Goal: Task Accomplishment & Management: Manage account settings

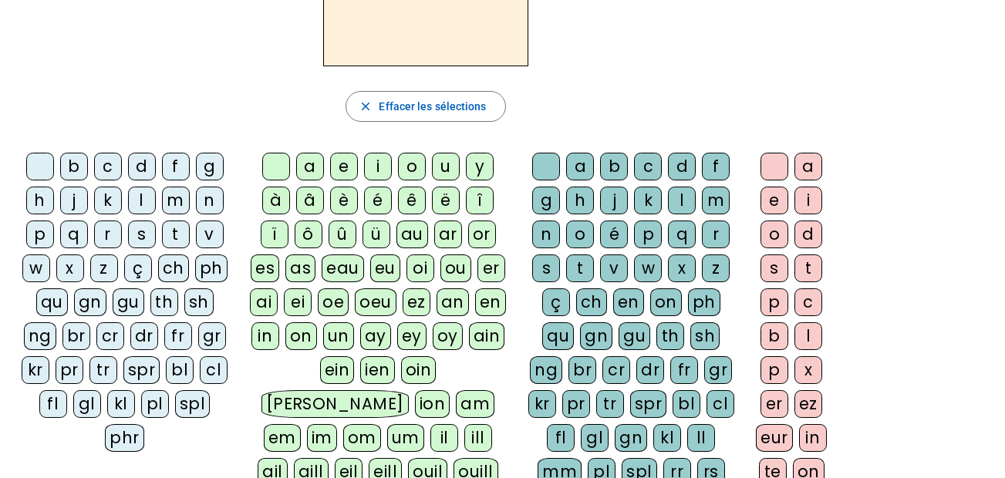
scroll to position [167, 0]
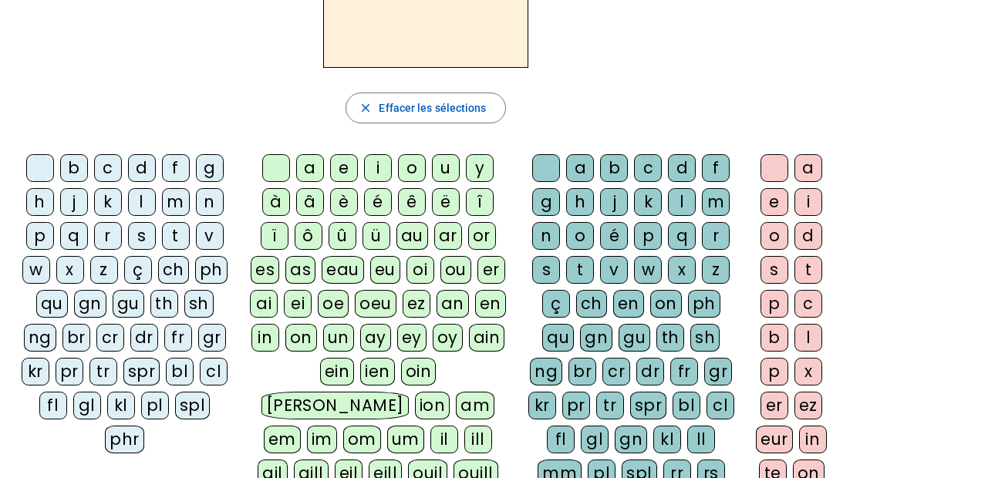
click at [142, 204] on div "l" at bounding box center [142, 202] width 28 height 28
click at [311, 167] on div "a" at bounding box center [310, 168] width 28 height 28
click at [347, 167] on div "e" at bounding box center [344, 168] width 28 height 28
click at [444, 171] on div "u" at bounding box center [446, 168] width 28 height 28
click at [143, 165] on div "d" at bounding box center [142, 168] width 28 height 28
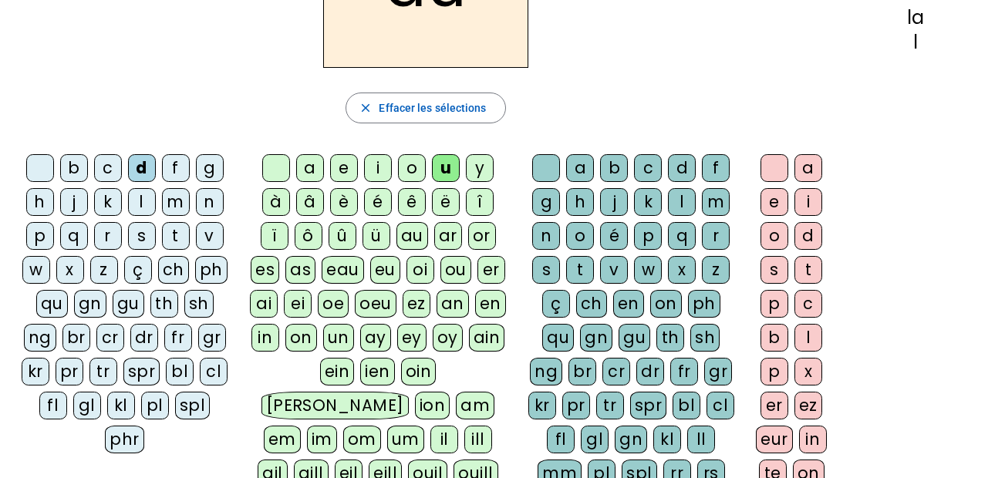
click at [173, 238] on div "t" at bounding box center [176, 236] width 28 height 28
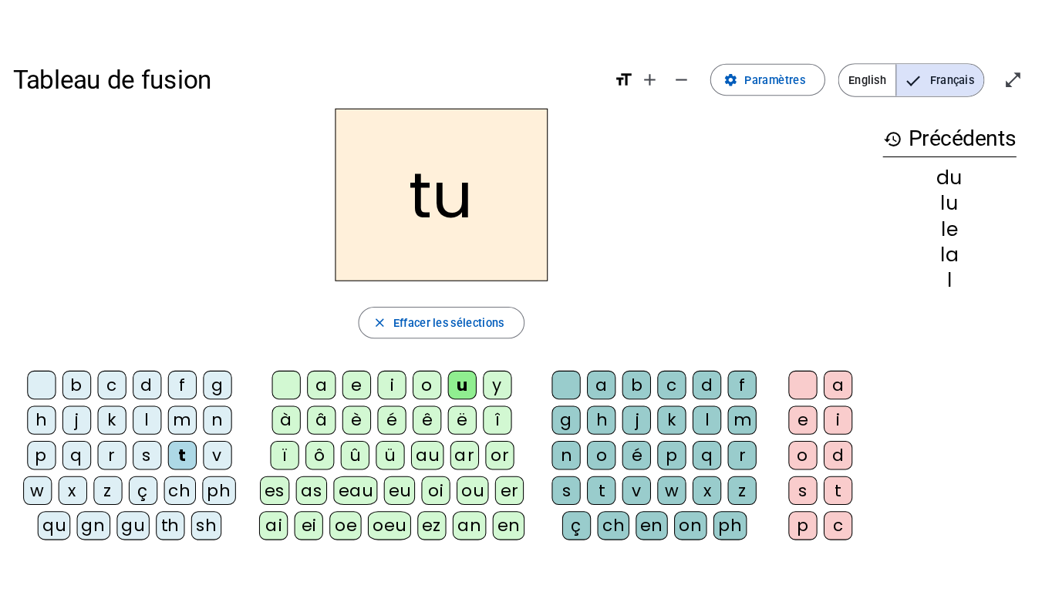
scroll to position [0, 0]
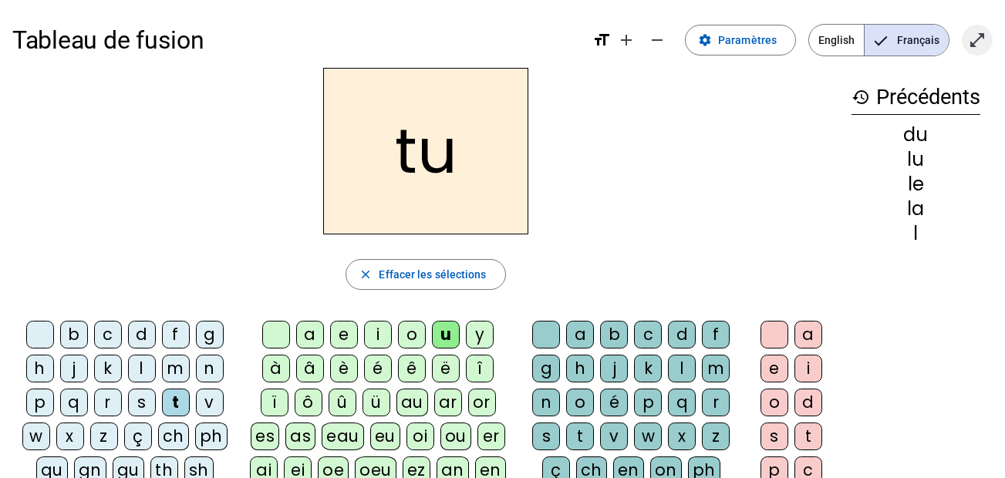
click at [976, 45] on mat-icon "open_in_full" at bounding box center [977, 40] width 19 height 19
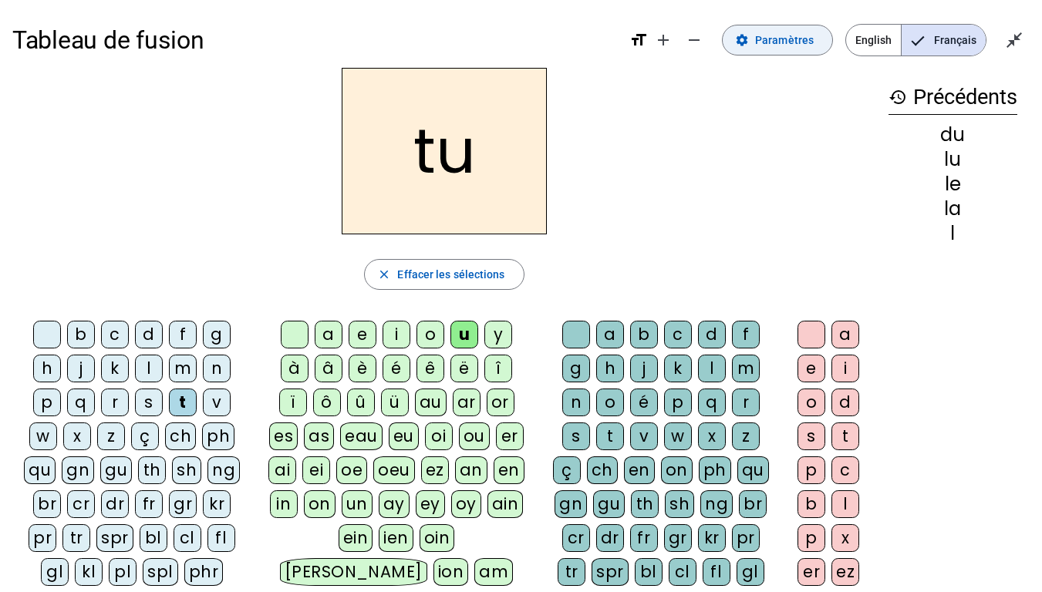
click at [792, 39] on span "Paramètres" at bounding box center [784, 40] width 59 height 19
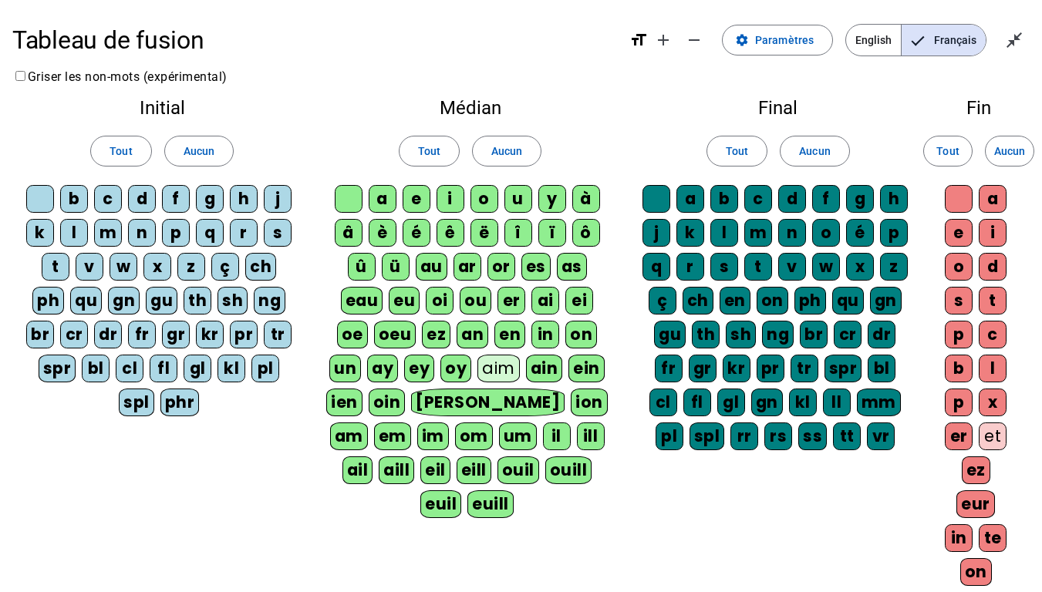
click at [76, 228] on div "l" at bounding box center [74, 233] width 28 height 28
click at [143, 197] on div "d" at bounding box center [142, 199] width 28 height 28
click at [58, 268] on div "t" at bounding box center [56, 267] width 28 height 28
click at [378, 198] on div "a" at bounding box center [383, 199] width 28 height 28
click at [520, 197] on div "u" at bounding box center [518, 199] width 28 height 28
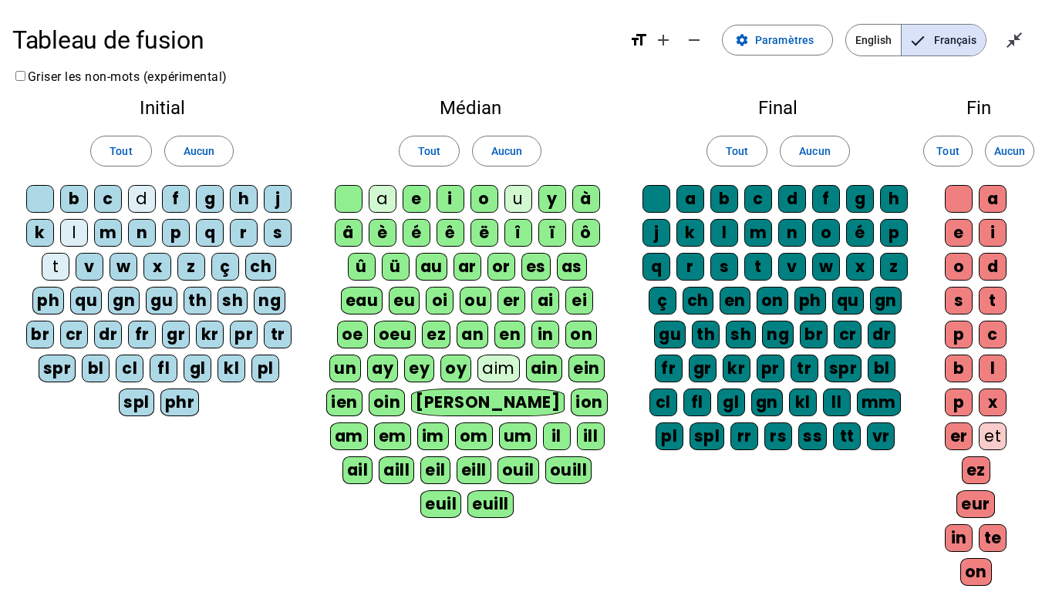
click at [418, 200] on div "e" at bounding box center [417, 199] width 28 height 28
click at [1004, 107] on div "Tableau de fusion format_size add remove settings Paramètres English Français c…" at bounding box center [521, 432] width 1042 height 865
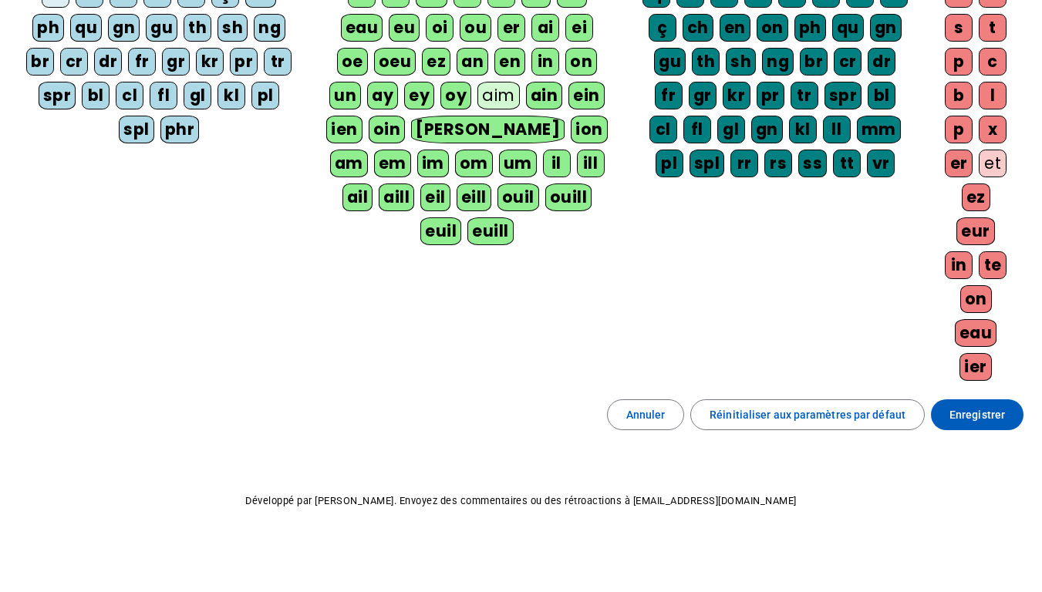
click at [981, 423] on span "Enregistrer" at bounding box center [977, 415] width 56 height 19
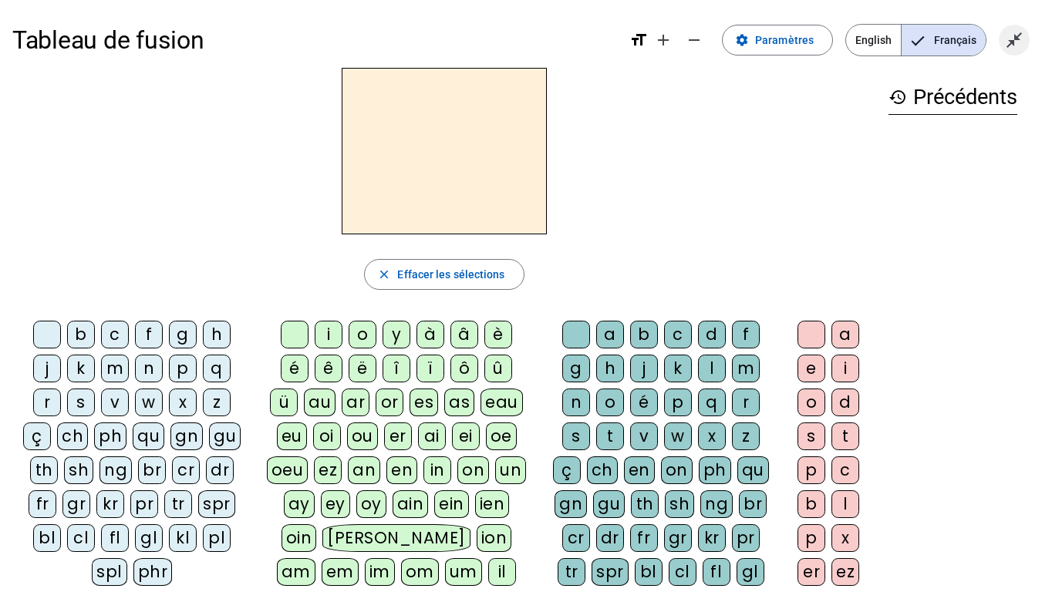
click at [1004, 42] on mat-icon "close_fullscreen" at bounding box center [1014, 40] width 19 height 19
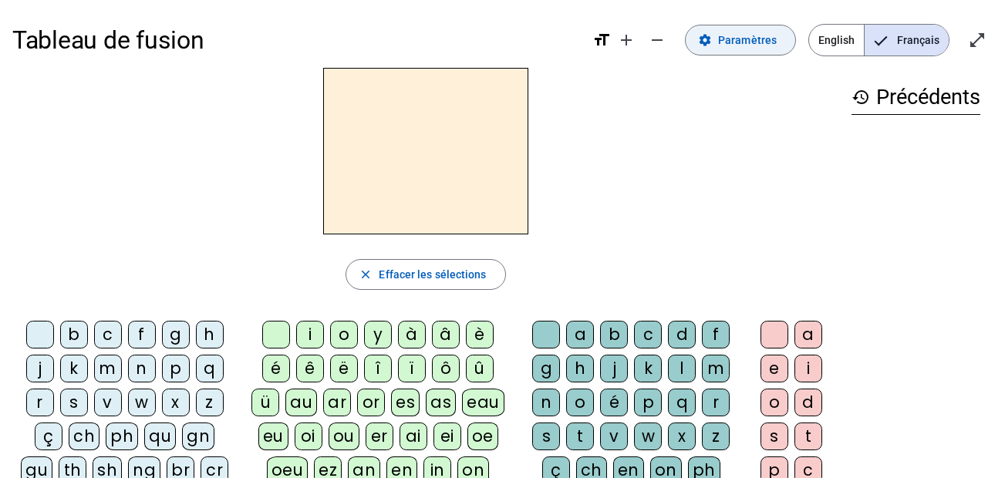
click at [753, 42] on span "Paramètres" at bounding box center [747, 40] width 59 height 19
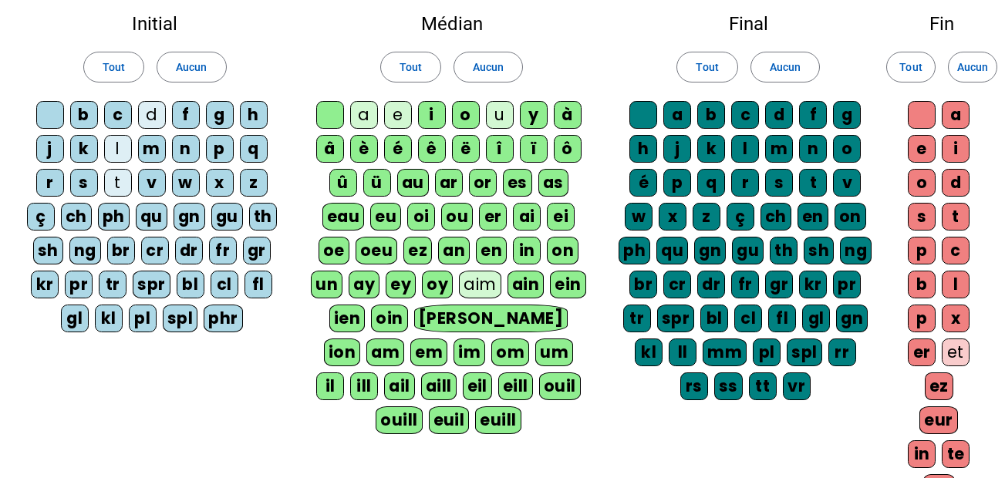
scroll to position [261, 0]
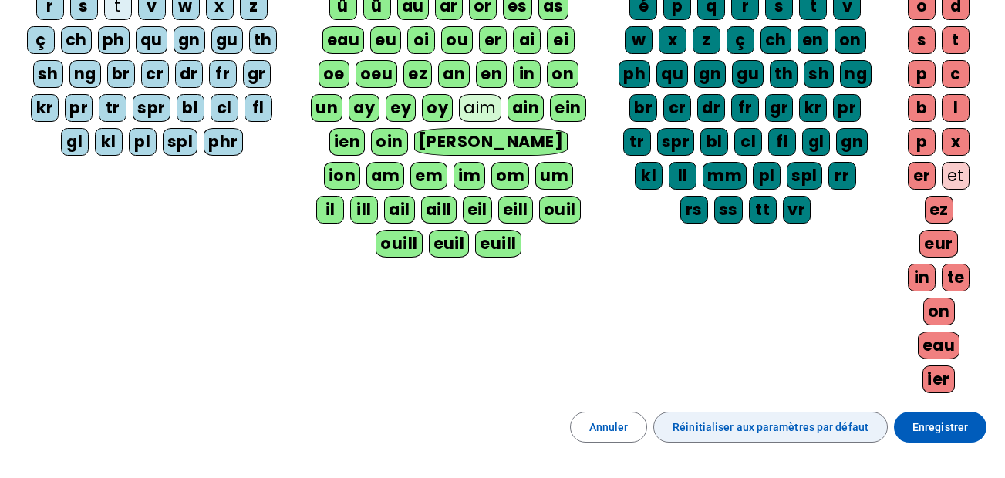
click at [843, 424] on span "Réinitialiser aux paramètres par défaut" at bounding box center [771, 427] width 196 height 19
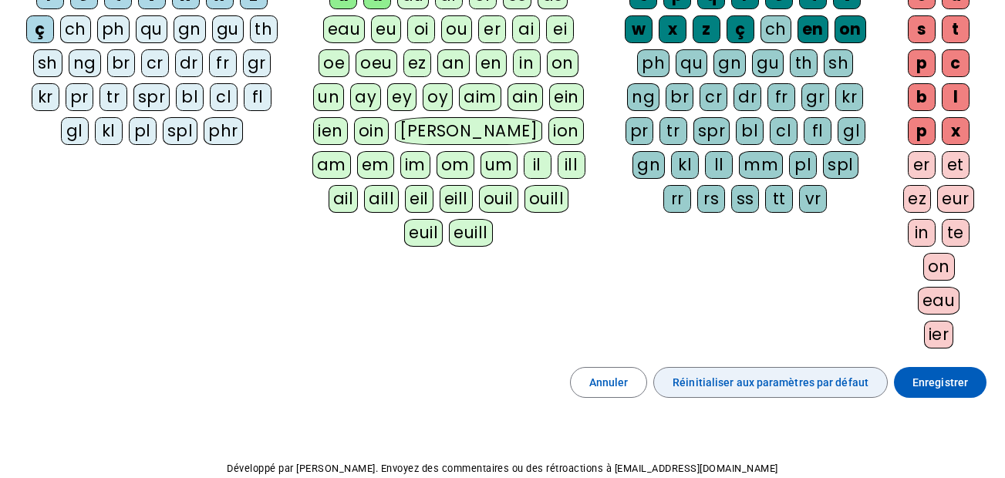
scroll to position [353, 0]
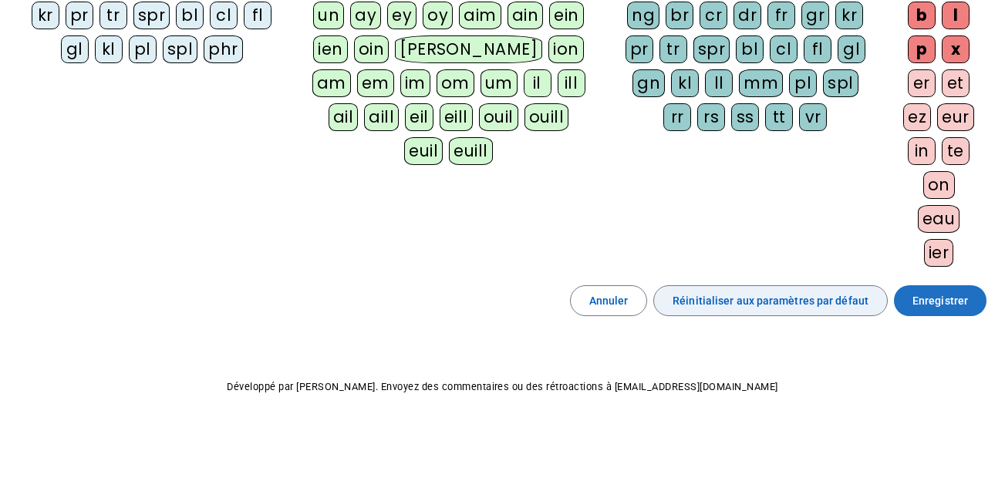
click at [926, 300] on span "Enregistrer" at bounding box center [940, 301] width 56 height 19
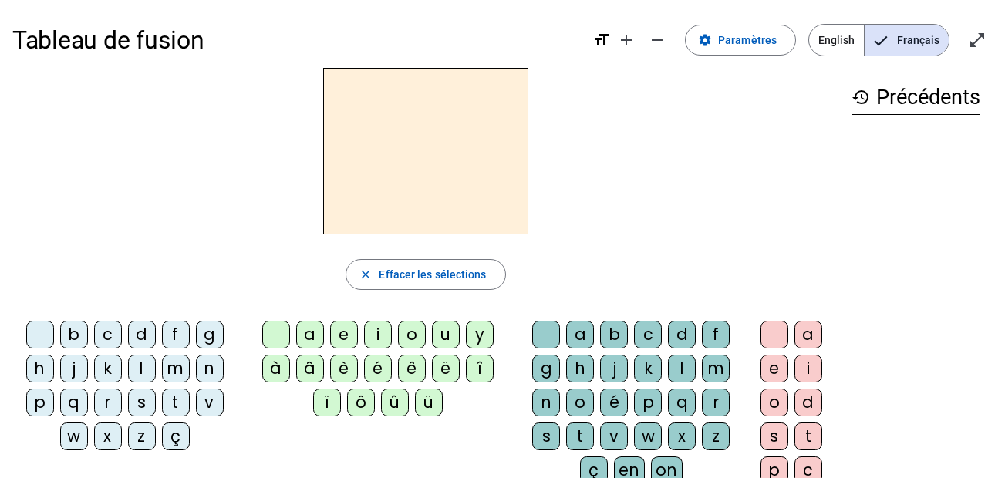
click at [143, 363] on div "l" at bounding box center [142, 369] width 28 height 28
click at [140, 340] on div "d" at bounding box center [142, 335] width 28 height 28
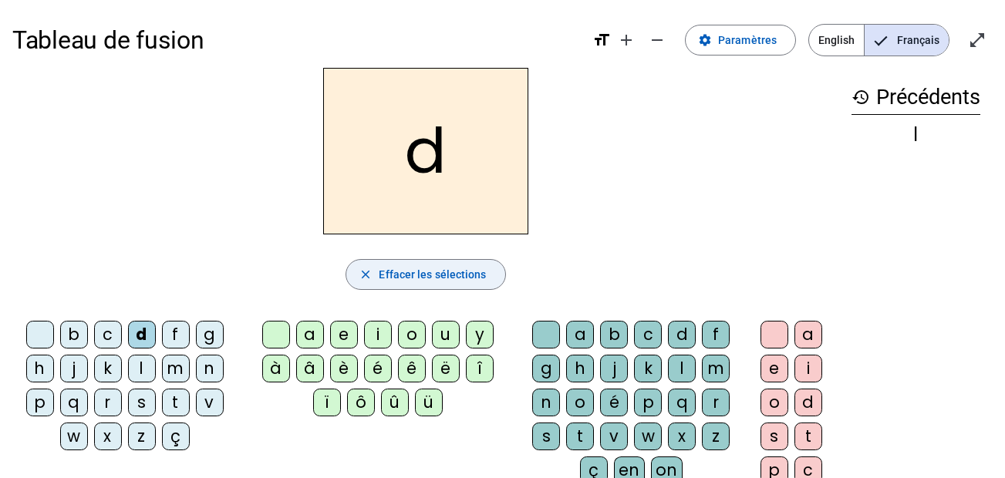
click at [433, 274] on span "Effacer les sélections" at bounding box center [432, 274] width 107 height 19
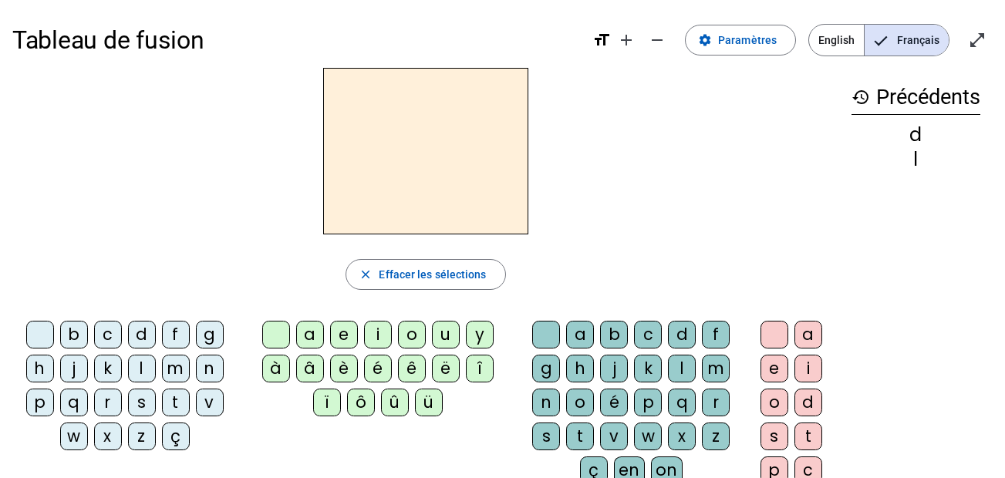
click at [314, 330] on div "a" at bounding box center [310, 335] width 28 height 28
click at [344, 339] on div "e" at bounding box center [344, 335] width 28 height 28
click at [444, 336] on div "u" at bounding box center [446, 335] width 28 height 28
click at [310, 328] on div "a" at bounding box center [310, 335] width 28 height 28
click at [349, 336] on div "e" at bounding box center [344, 335] width 28 height 28
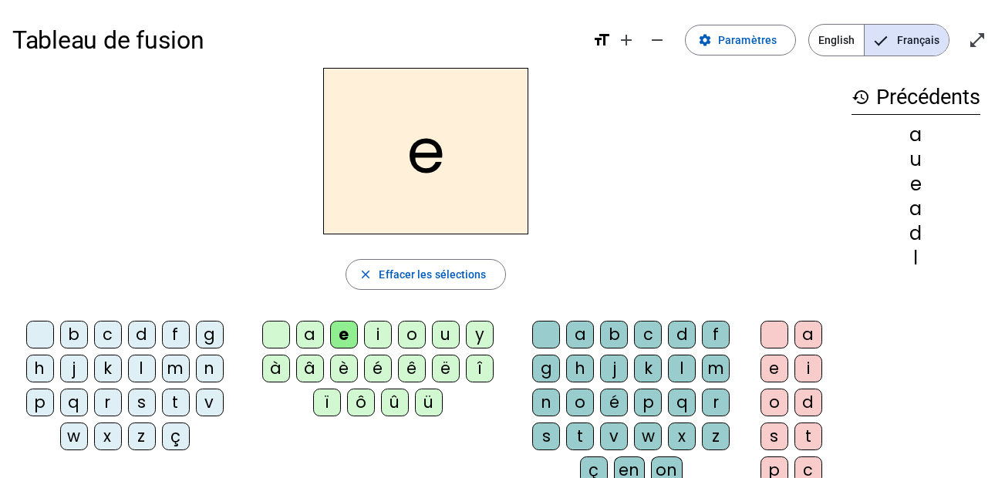
click at [449, 341] on div "u" at bounding box center [446, 335] width 28 height 28
click at [843, 46] on span "English" at bounding box center [836, 40] width 55 height 31
